Goal: Navigation & Orientation: Find specific page/section

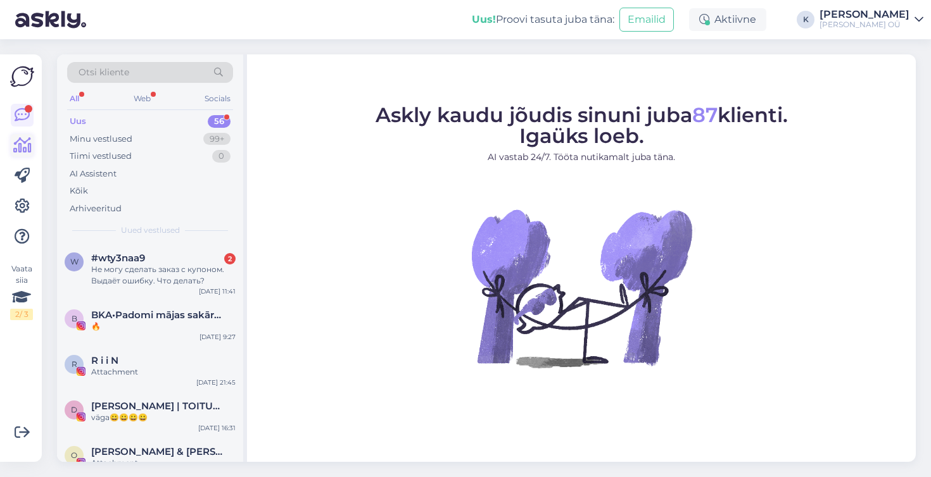
click at [25, 144] on icon at bounding box center [22, 145] width 18 height 15
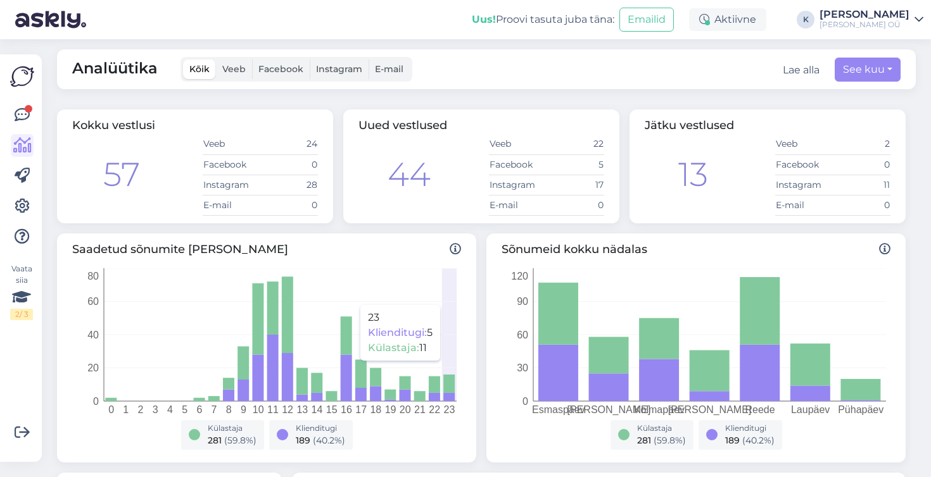
scroll to position [6, 0]
click at [240, 75] on label "Veeb" at bounding box center [234, 69] width 36 height 20
click at [216, 59] on input "Veeb" at bounding box center [216, 59] width 0 height 0
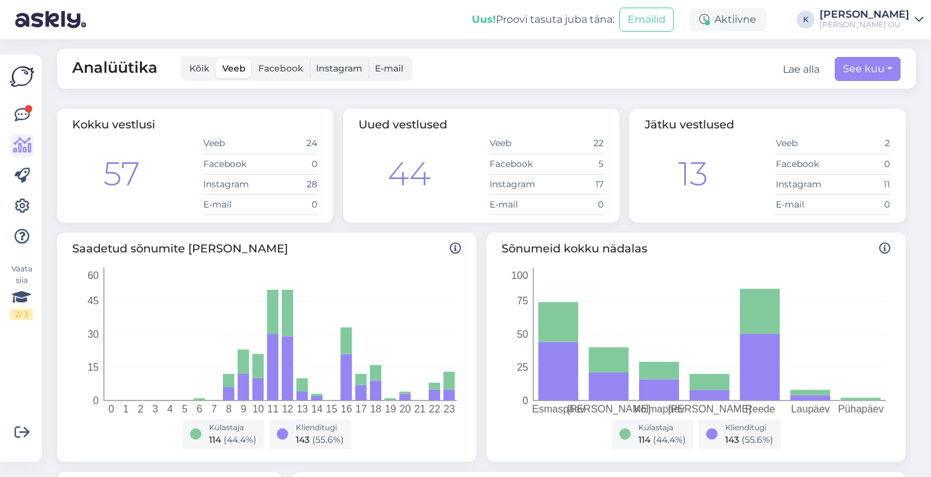
click at [274, 74] on label "Facebook" at bounding box center [281, 69] width 58 height 20
click at [252, 59] on input "Facebook" at bounding box center [252, 59] width 0 height 0
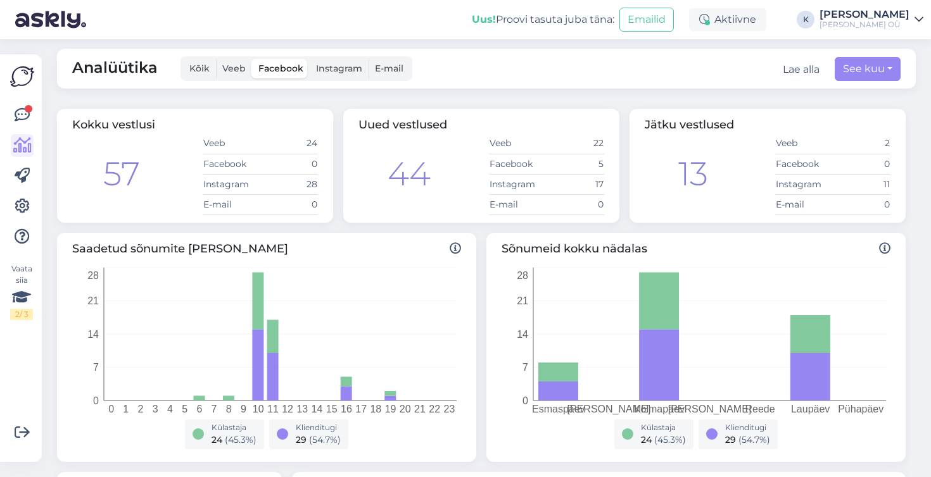
click at [245, 70] on label "Veeb" at bounding box center [234, 69] width 36 height 20
click at [216, 59] on input "Veeb" at bounding box center [216, 59] width 0 height 0
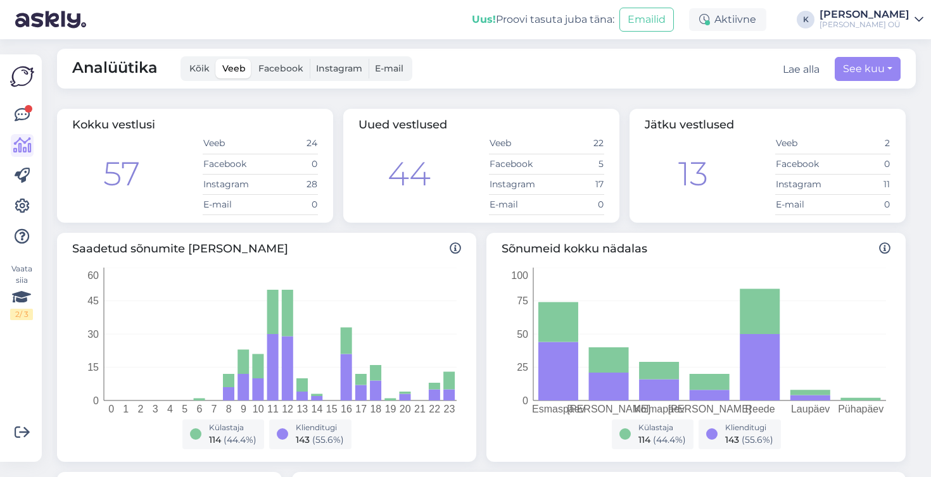
click at [341, 71] on span "Instagram" at bounding box center [339, 68] width 46 height 11
click at [310, 59] on input "Instagram" at bounding box center [310, 59] width 0 height 0
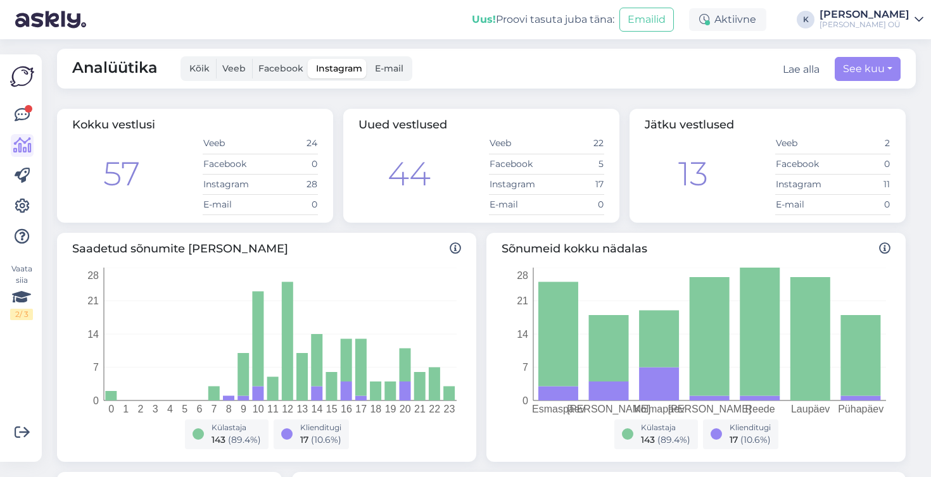
click at [189, 70] on span "Kõik" at bounding box center [199, 68] width 20 height 11
click at [183, 59] on input "Kõik" at bounding box center [183, 59] width 0 height 0
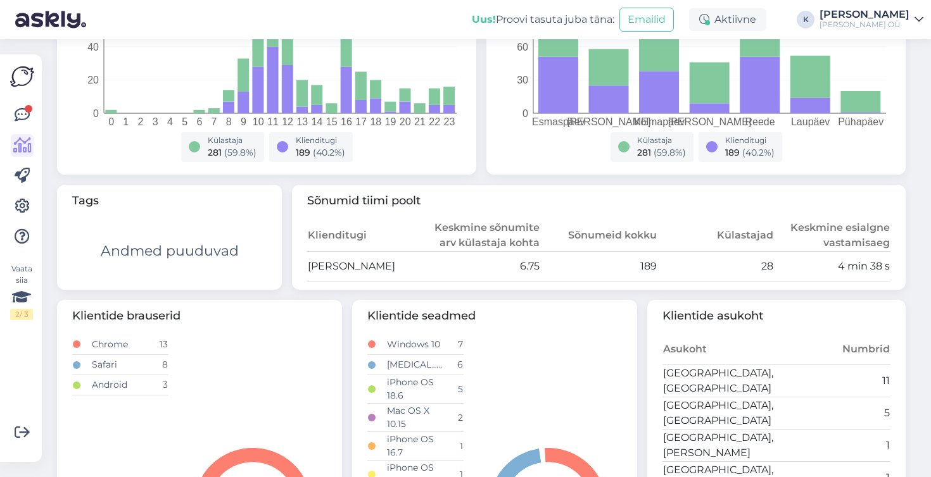
scroll to position [0, 0]
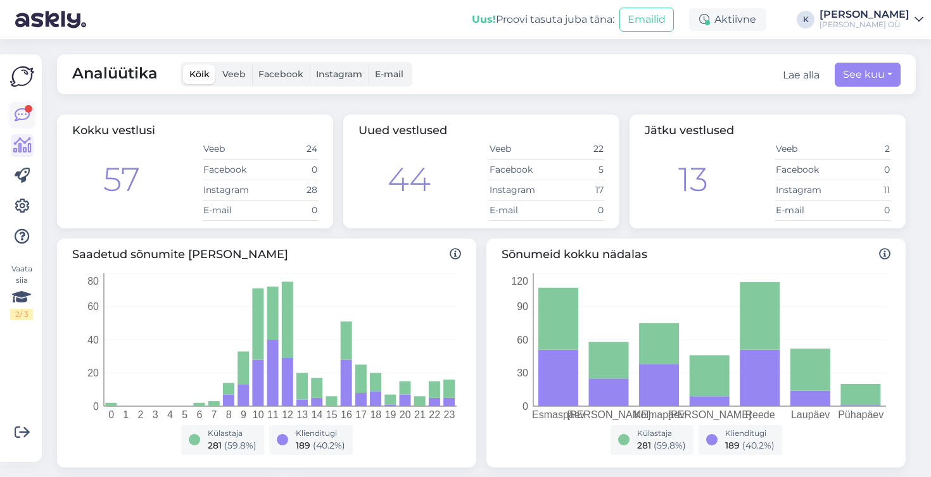
click at [27, 119] on icon at bounding box center [22, 115] width 15 height 15
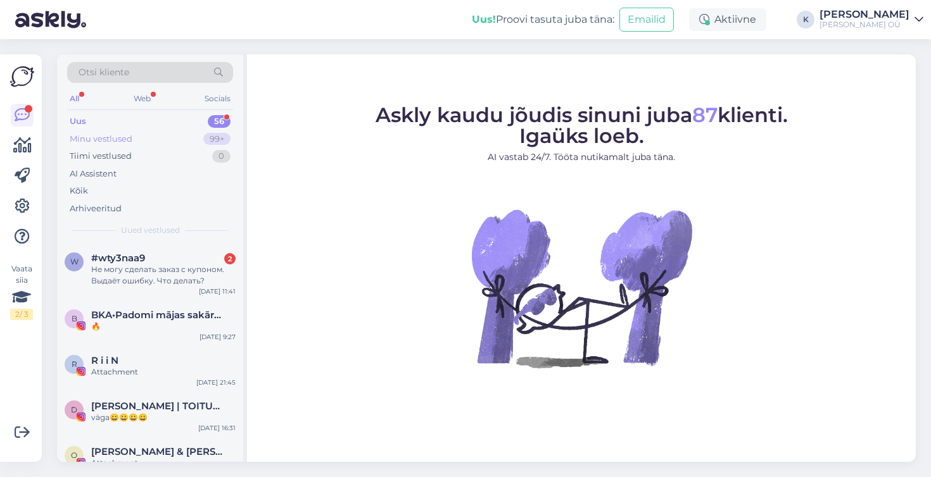
click at [118, 139] on div "Minu vestlused" at bounding box center [101, 139] width 63 height 13
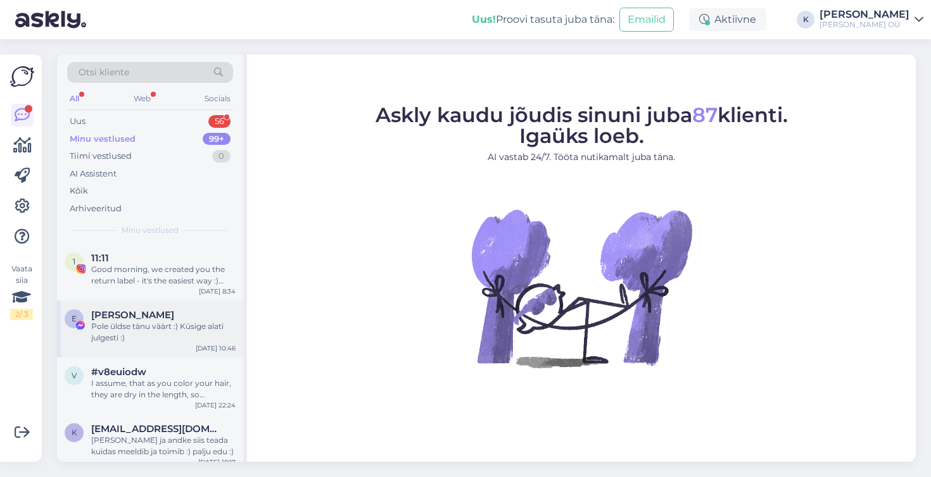
click at [144, 324] on div "Pole üldse tänu väärt :) Küsige alati julgesti :)" at bounding box center [163, 332] width 144 height 23
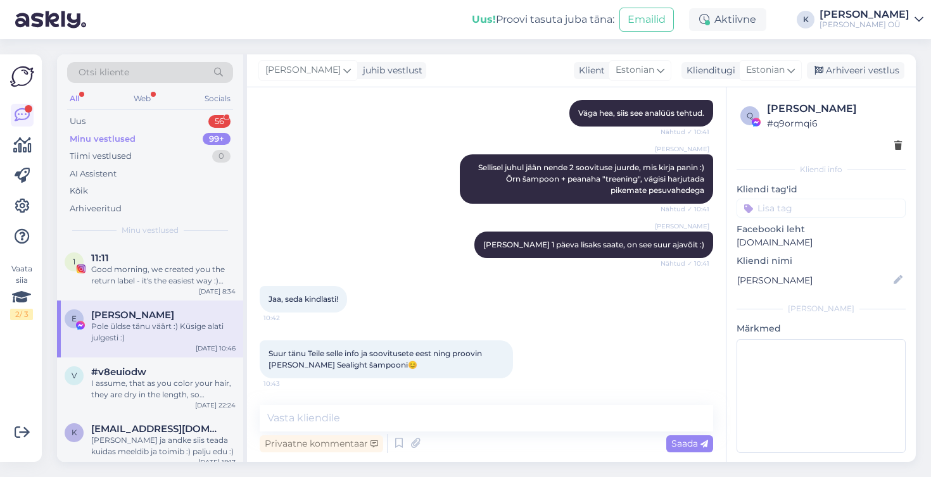
scroll to position [1644, 0]
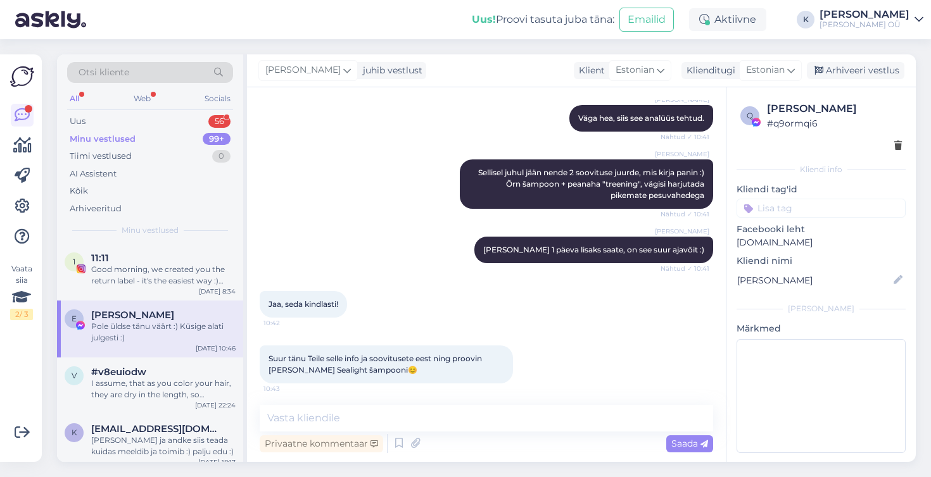
click at [19, 83] on img at bounding box center [22, 77] width 24 height 24
click at [25, 211] on icon at bounding box center [22, 206] width 15 height 15
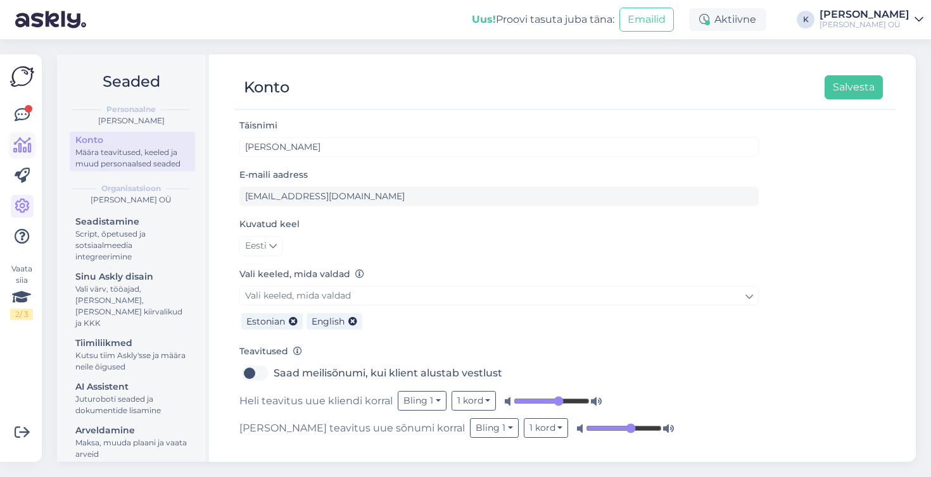
click at [22, 141] on icon at bounding box center [22, 145] width 18 height 15
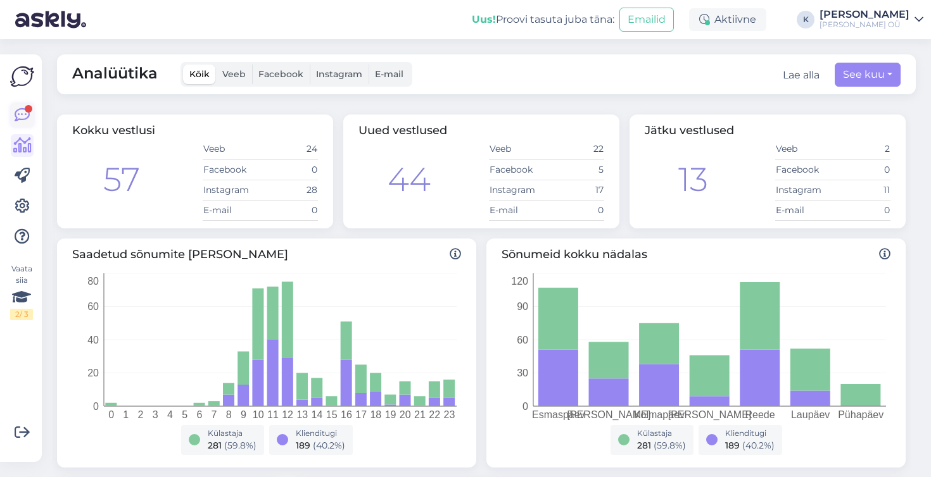
click at [23, 114] on icon at bounding box center [22, 115] width 15 height 15
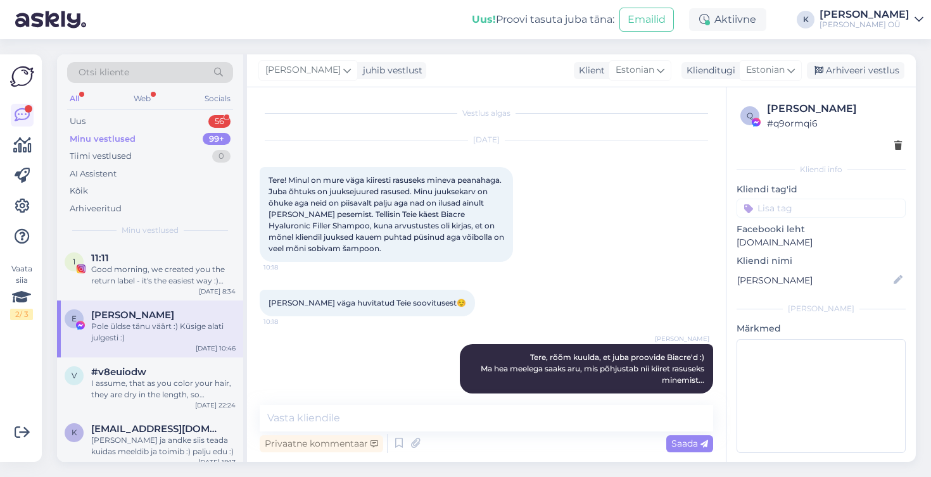
scroll to position [1811, 0]
